Goal: Find specific page/section: Find specific page/section

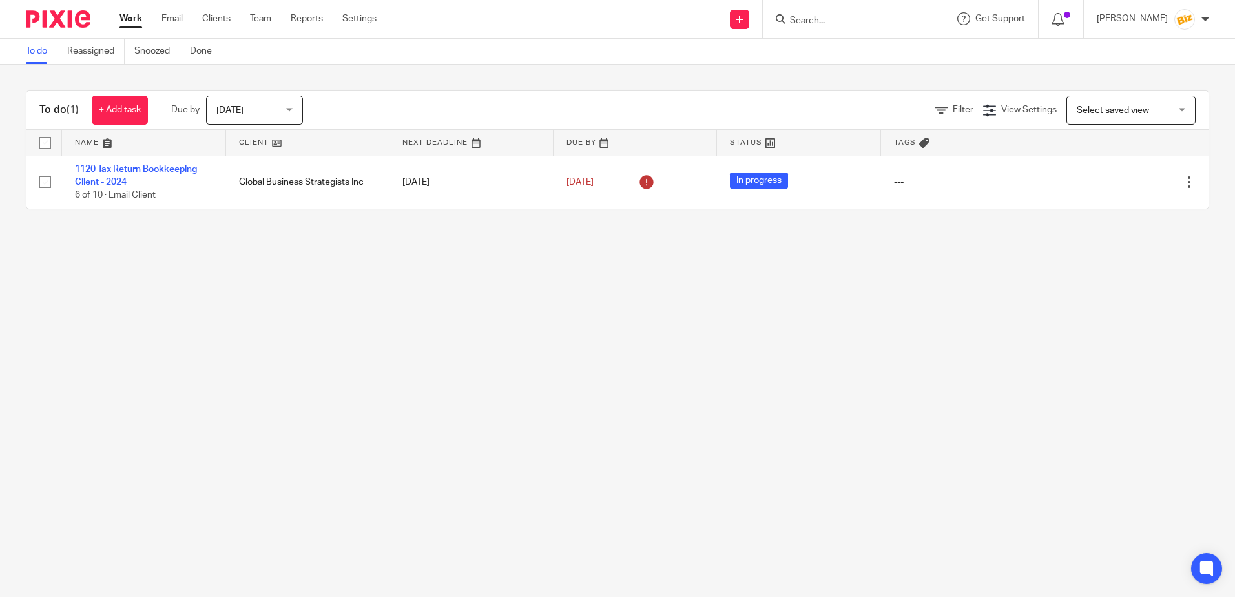
click at [819, 17] on input "Search" at bounding box center [847, 22] width 116 height 12
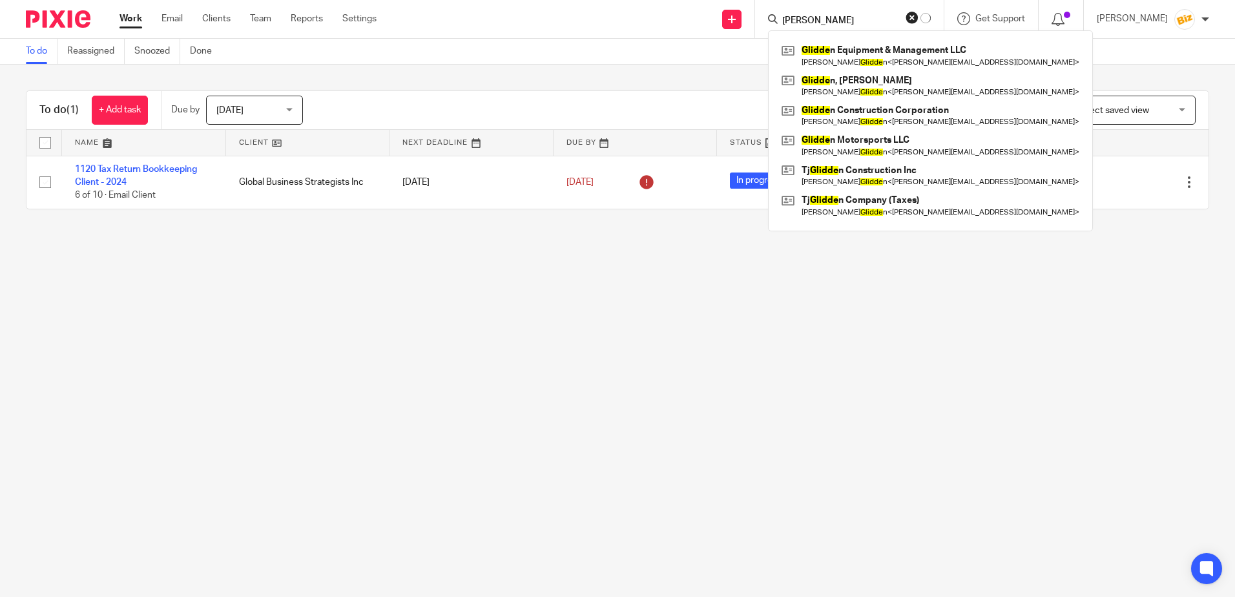
type input "[PERSON_NAME]"
click button "submit" at bounding box center [0, 0] width 0 height 0
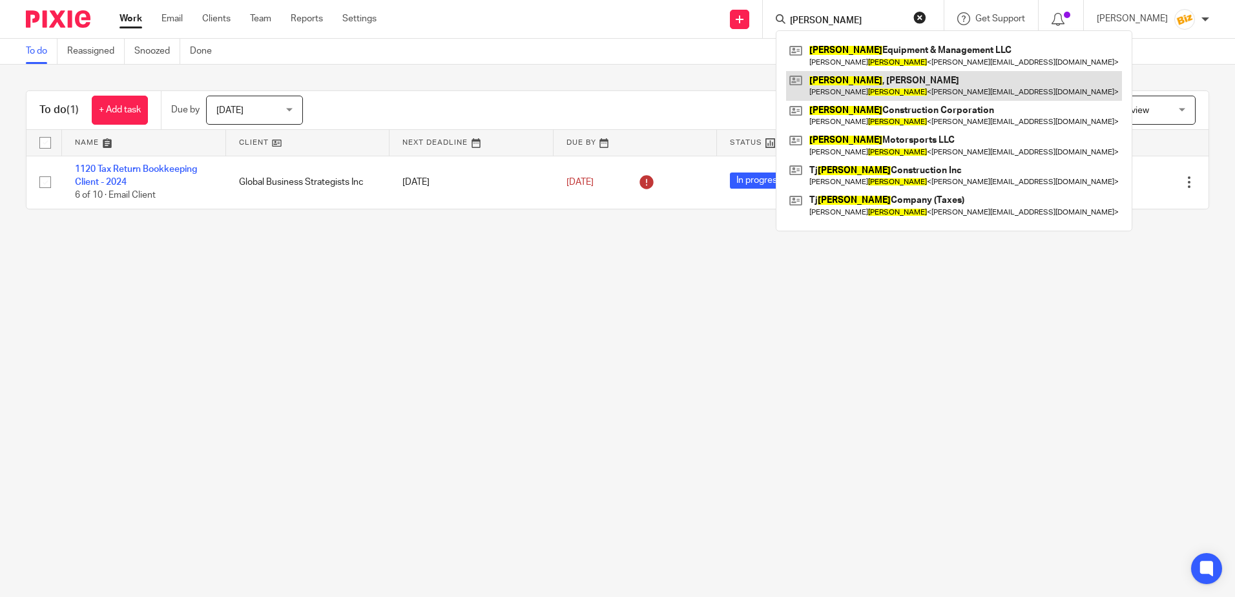
click at [857, 84] on link at bounding box center [954, 86] width 336 height 30
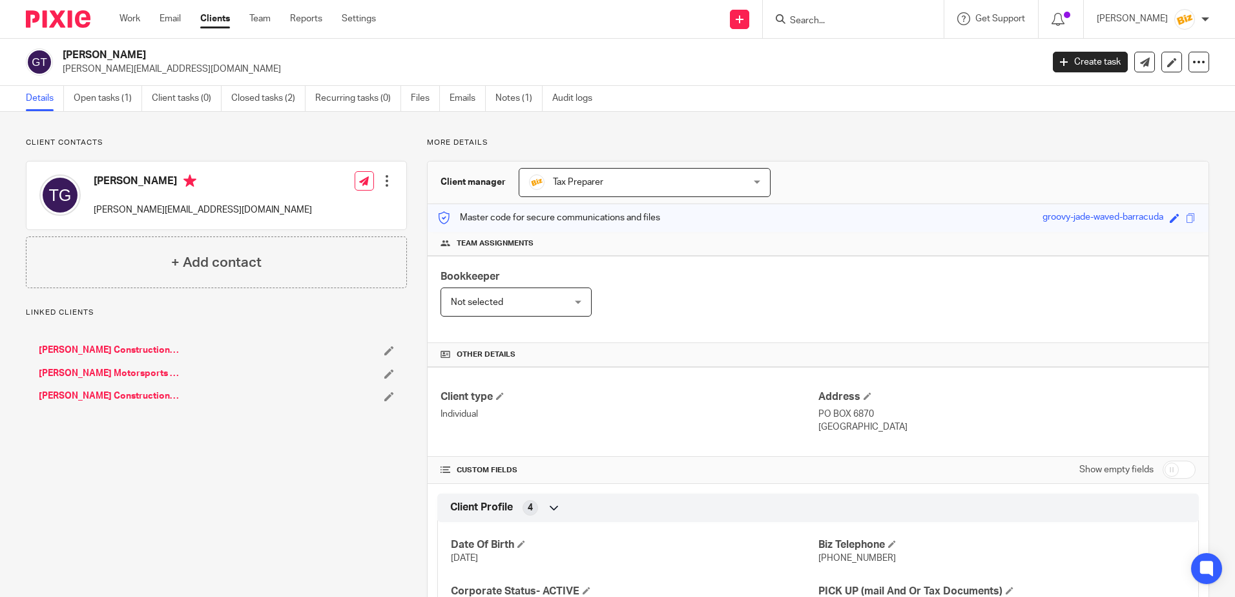
click at [132, 346] on link "[PERSON_NAME] Construction Inc" at bounding box center [110, 350] width 142 height 13
